Goal: Book appointment/travel/reservation

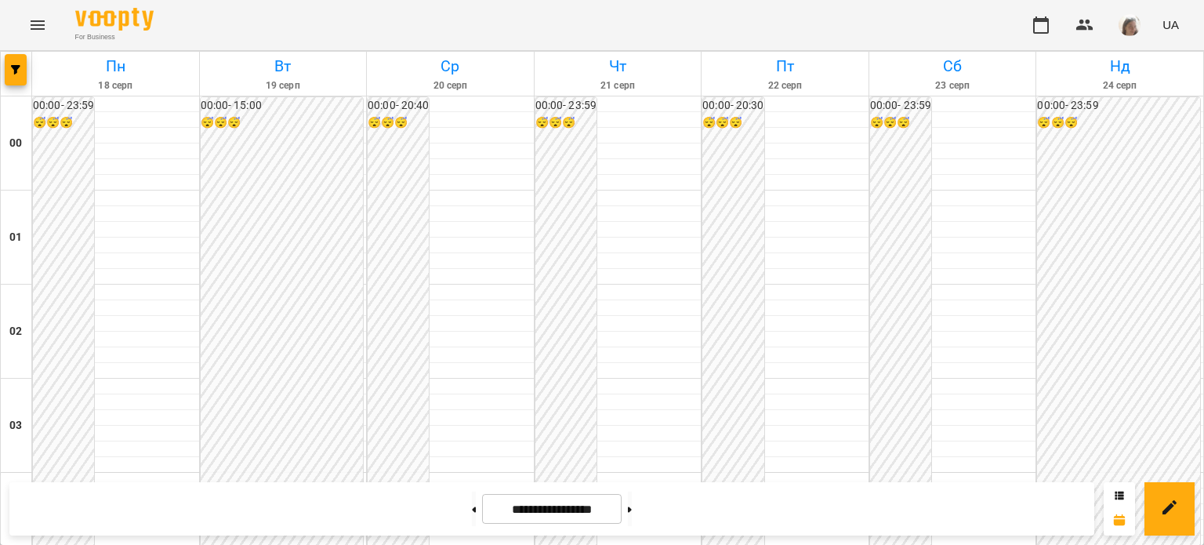
scroll to position [1194, 0]
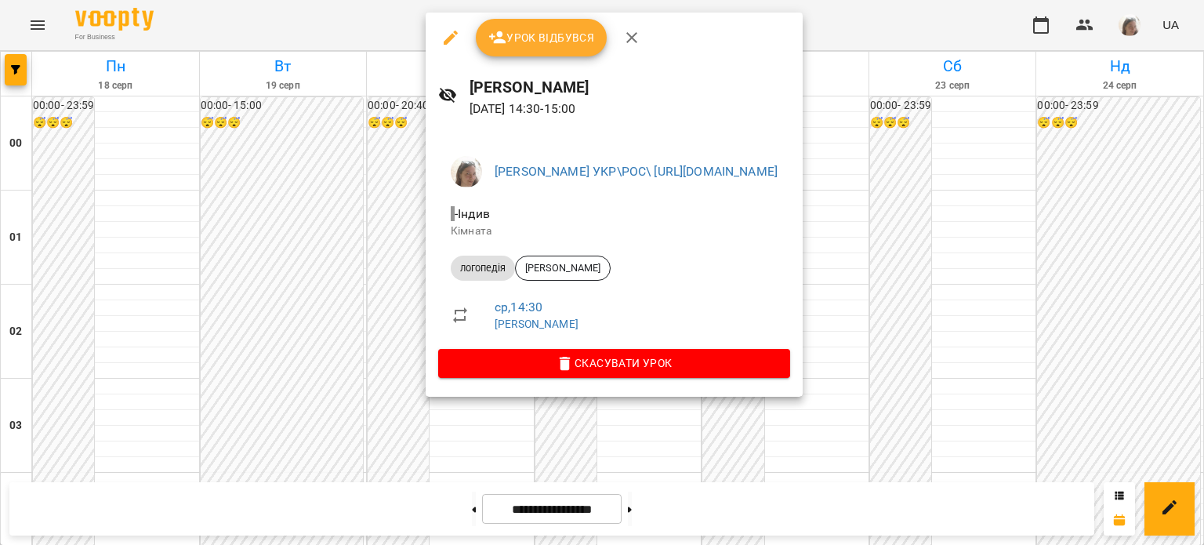
click at [315, 136] on div at bounding box center [602, 272] width 1204 height 545
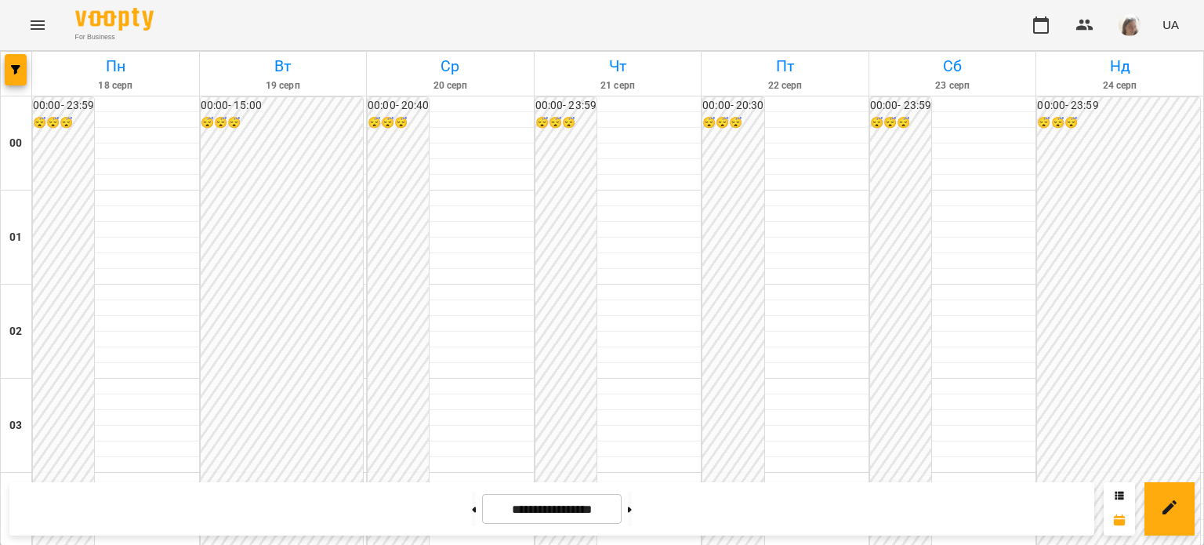
scroll to position [1879, 0]
drag, startPoint x: 1198, startPoint y: 485, endPoint x: 1171, endPoint y: 357, distance: 131.3
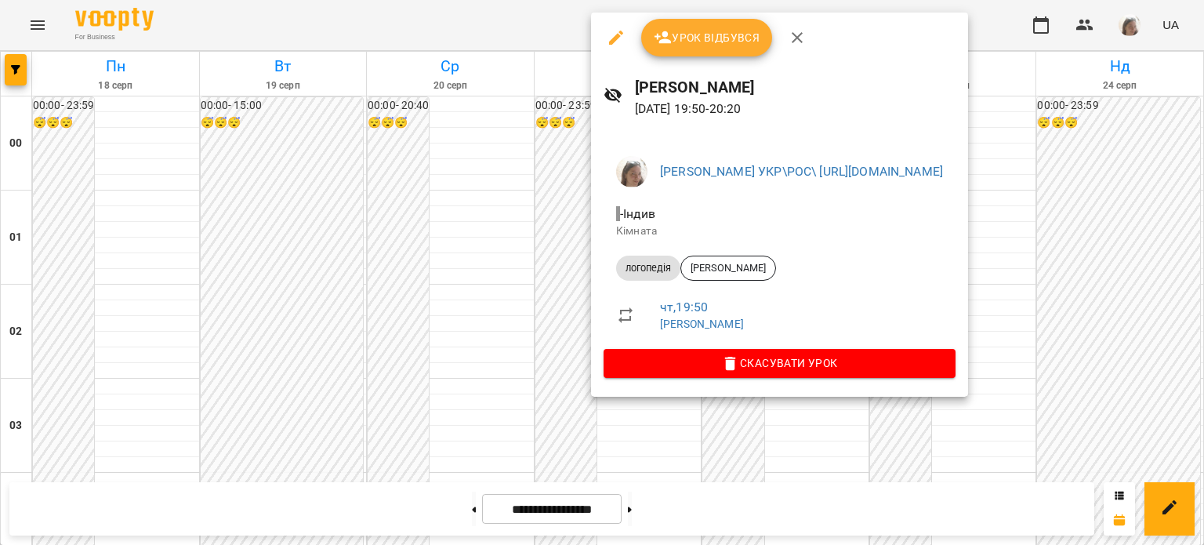
click at [541, 266] on div at bounding box center [602, 272] width 1204 height 545
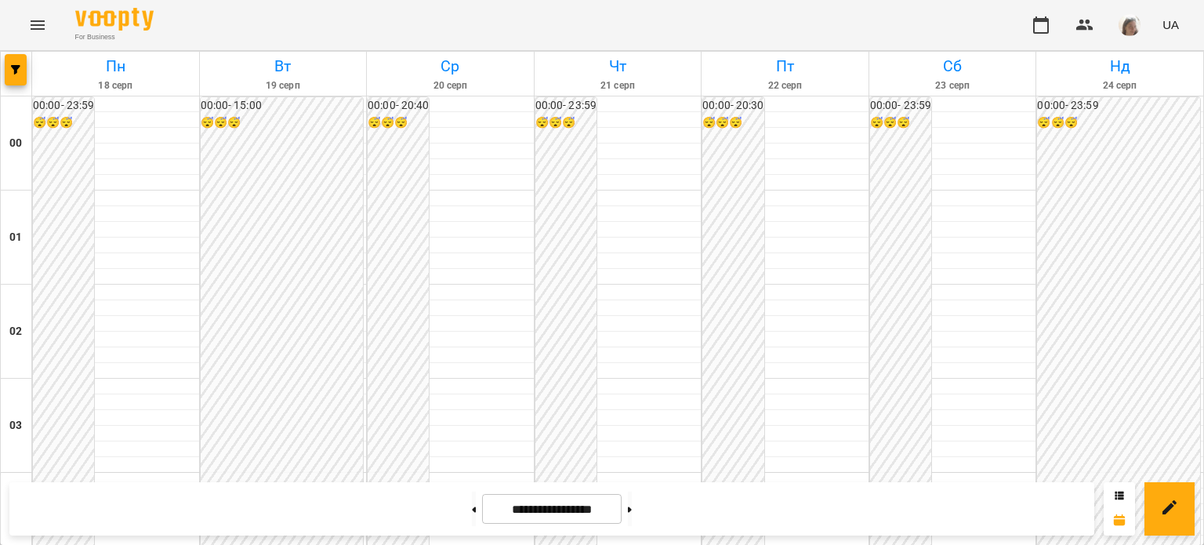
scroll to position [1270, 0]
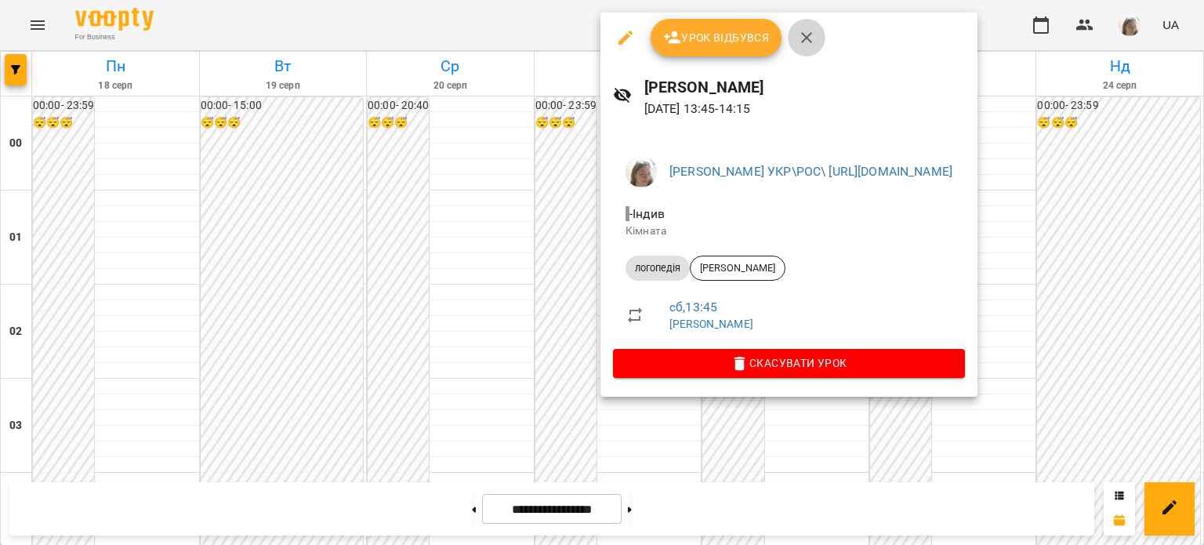
click at [807, 42] on icon "button" at bounding box center [806, 37] width 19 height 19
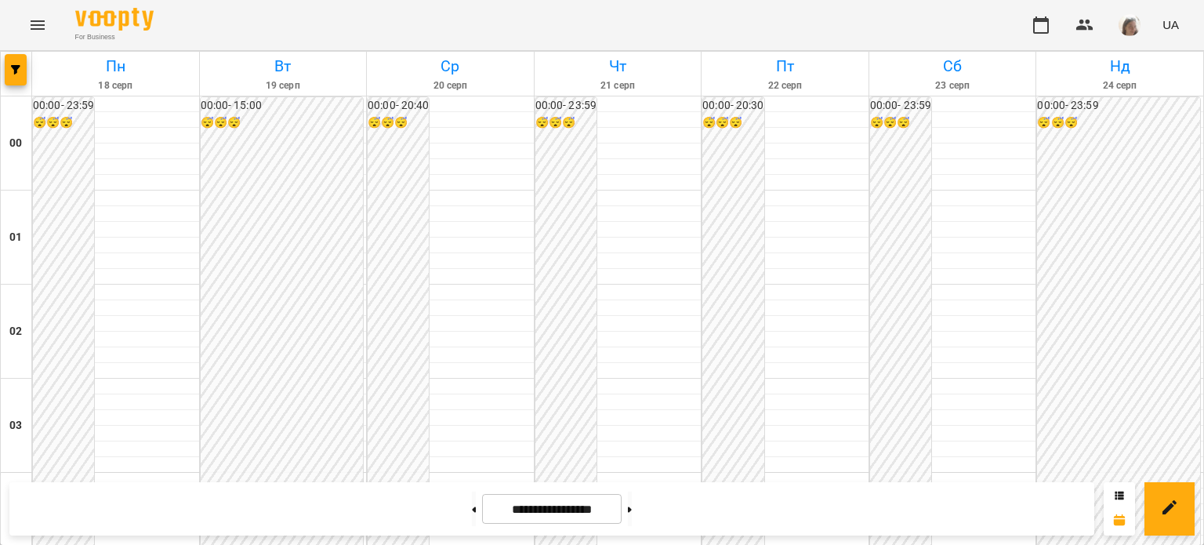
scroll to position [1256, 0]
